Goal: Find specific page/section: Find specific page/section

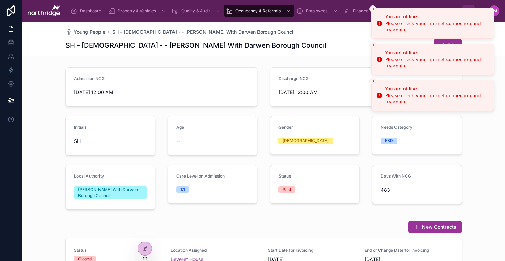
click at [372, 8] on icon "Close toast" at bounding box center [372, 9] width 4 height 4
click at [372, 8] on button "Close toast" at bounding box center [372, 9] width 7 height 7
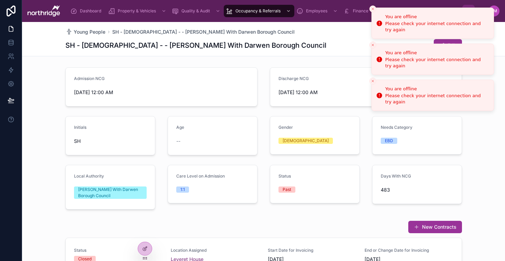
click at [372, 8] on button "Close toast" at bounding box center [372, 9] width 7 height 7
click at [372, 8] on icon "Close toast" at bounding box center [372, 9] width 4 height 4
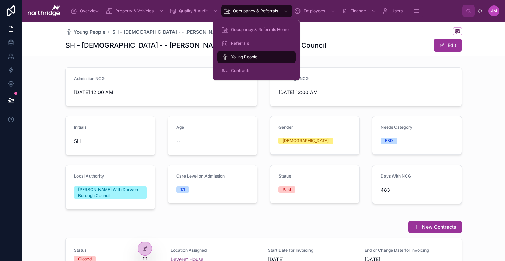
click at [270, 31] on span "Occupancy & Referrals Home" at bounding box center [260, 30] width 58 height 6
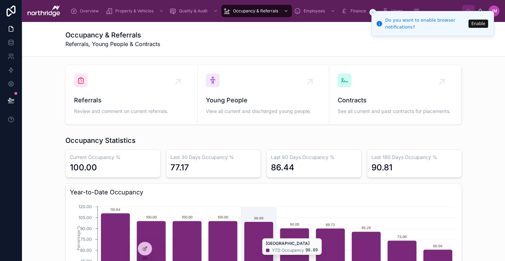
click at [255, 235] on icon "chart" at bounding box center [258, 259] width 29 height 72
click at [259, 237] on icon "chart" at bounding box center [258, 259] width 29 height 72
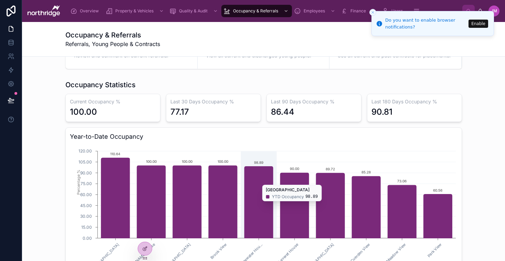
scroll to position [60, 0]
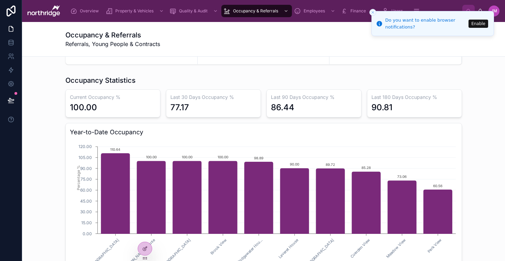
click at [0, 0] on div at bounding box center [0, 0] width 0 height 0
click at [0, 0] on icon at bounding box center [0, 0] width 0 height 0
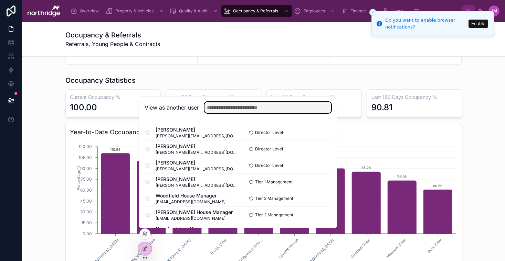
click at [261, 107] on input "text" at bounding box center [267, 107] width 127 height 11
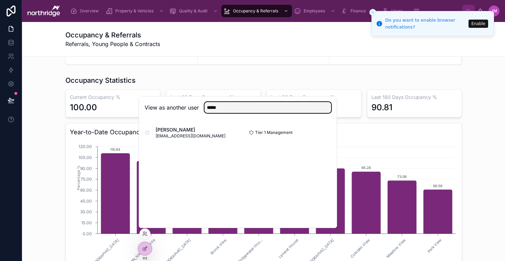
type input "*****"
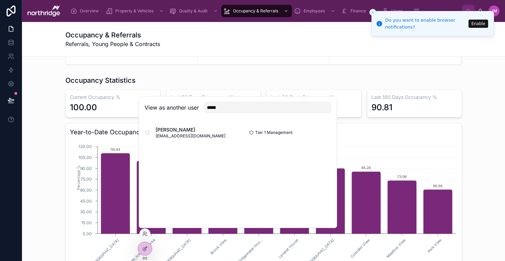
click at [0, 0] on button "Select" at bounding box center [0, 0] width 0 height 0
